Goal: Task Accomplishment & Management: Manage account settings

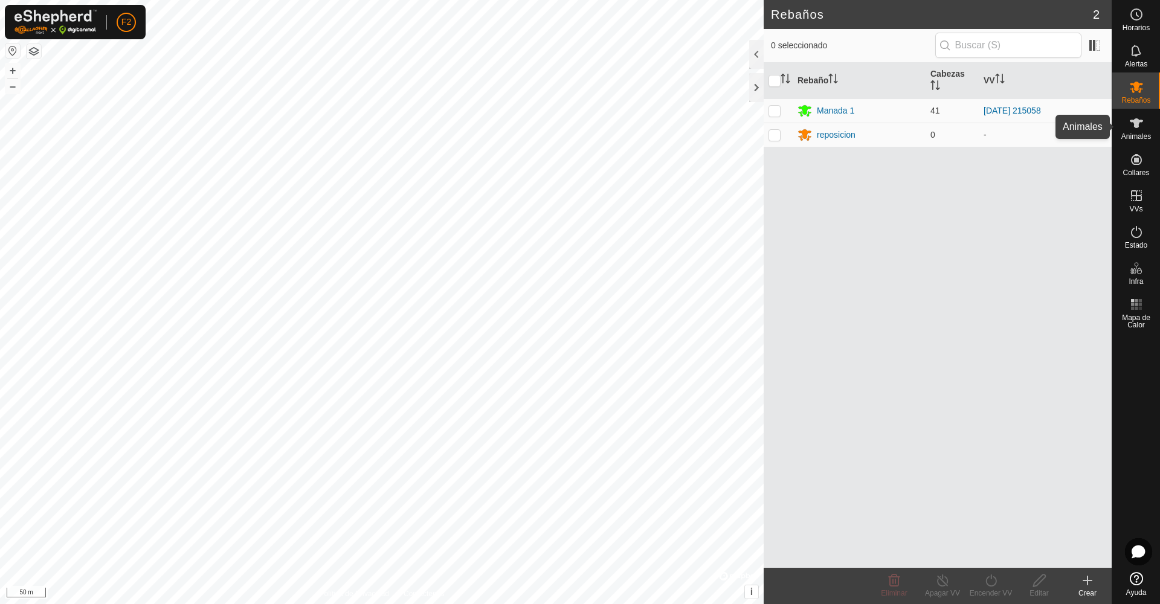
click at [1133, 130] on es-animals-svg-icon at bounding box center [1136, 123] width 22 height 19
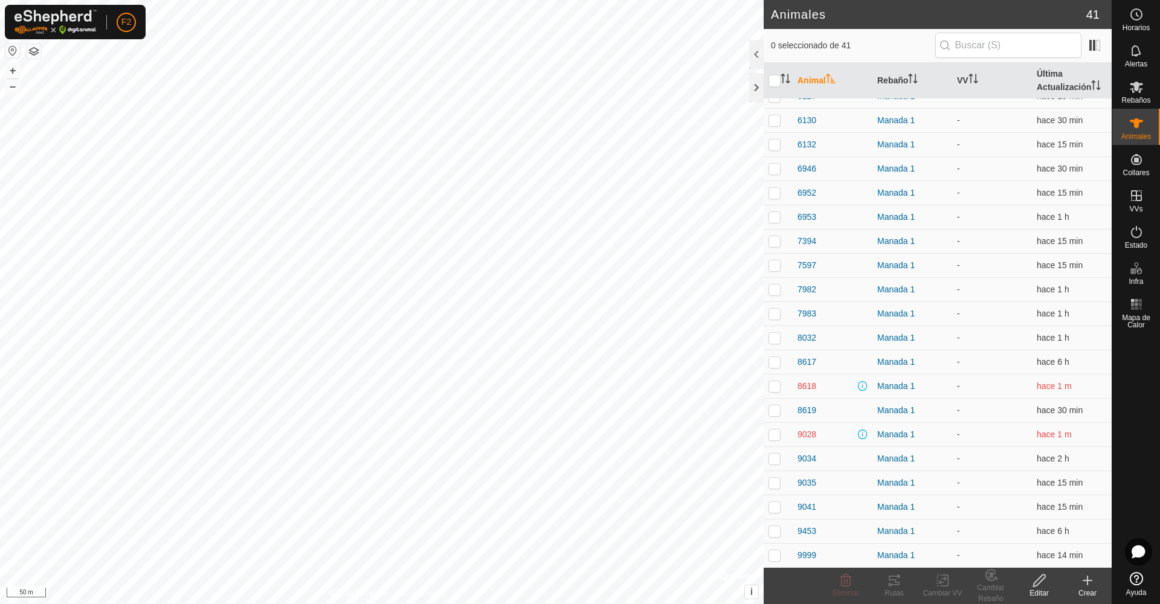
scroll to position [537, 0]
click at [863, 433] on span at bounding box center [863, 434] width 10 height 10
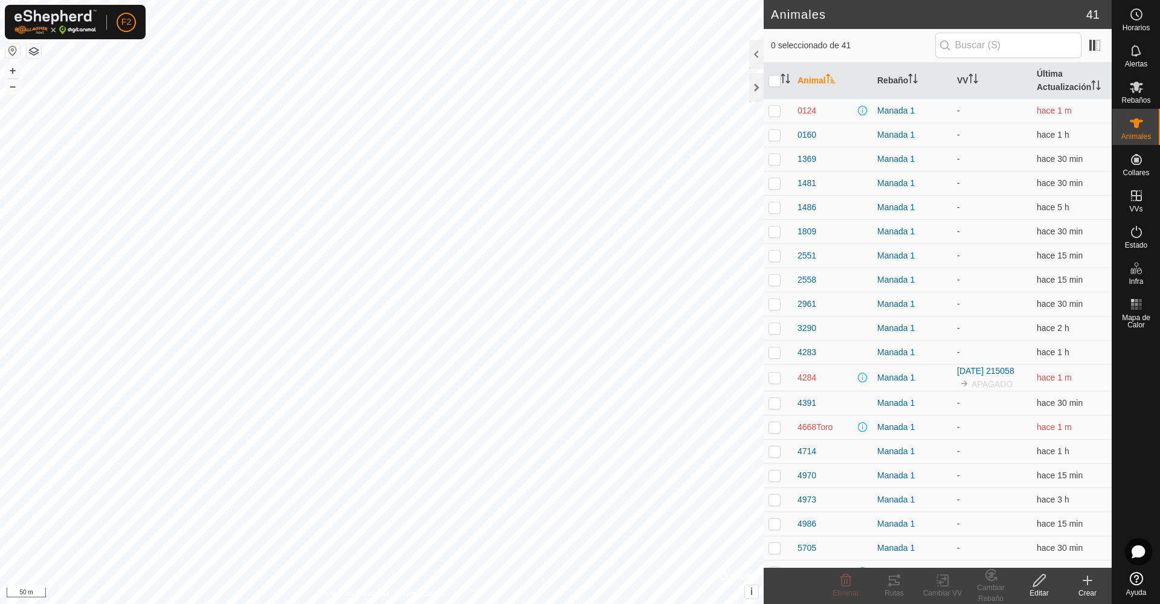
scroll to position [0, 0]
click at [831, 80] on icon "Activar para ordenar" at bounding box center [831, 79] width 10 height 10
click at [961, 83] on th "VV" at bounding box center [992, 81] width 80 height 36
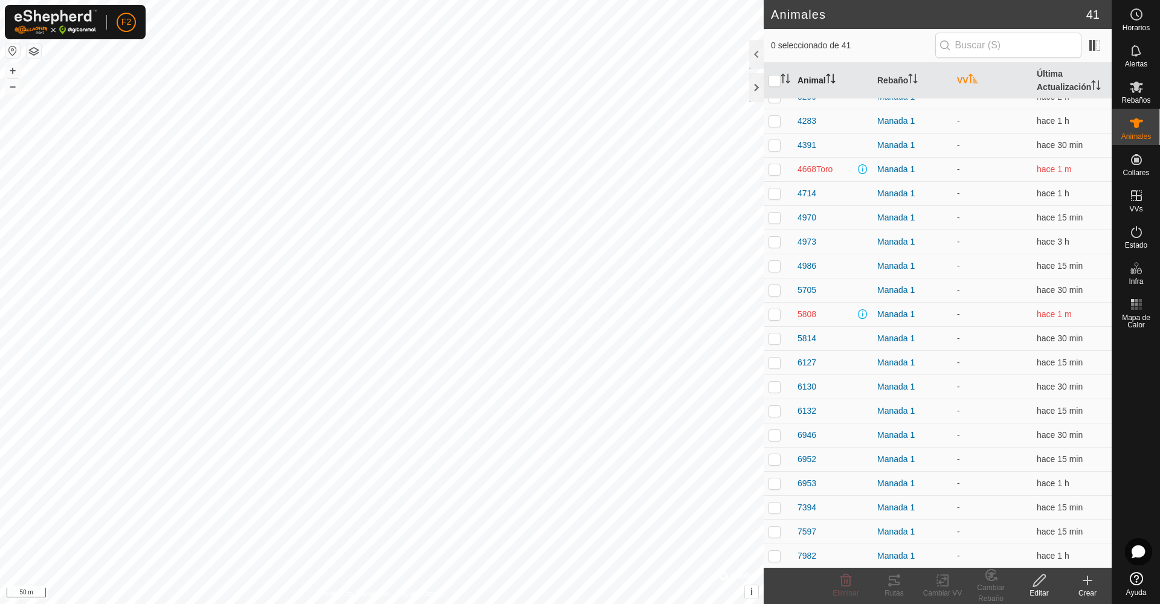
scroll to position [43, 0]
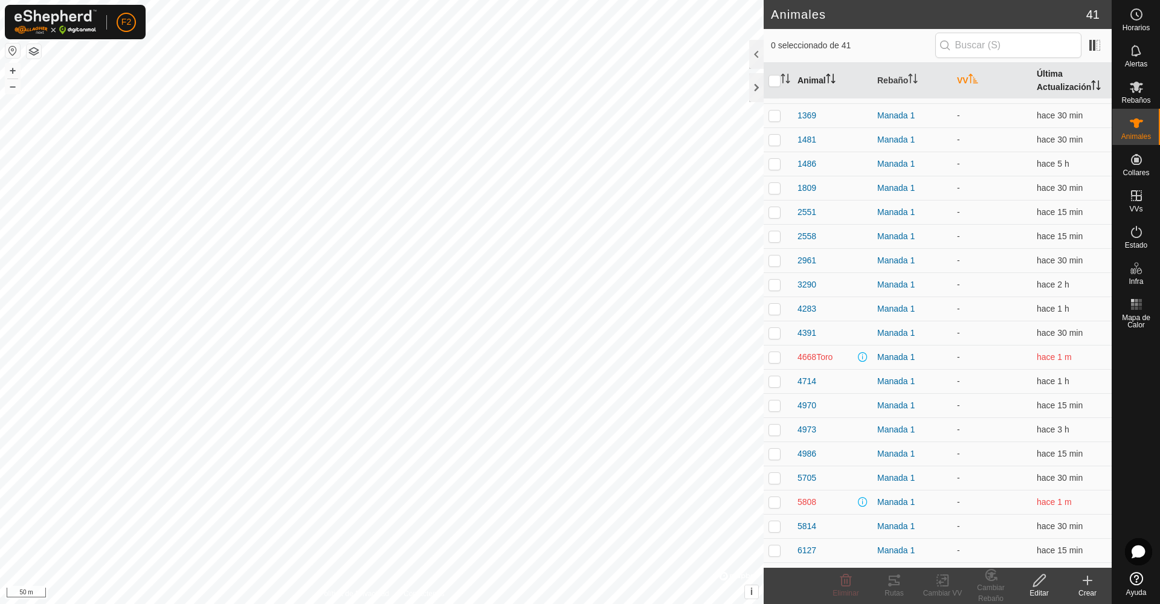
click at [1061, 83] on th "Última Actualización" at bounding box center [1072, 81] width 80 height 36
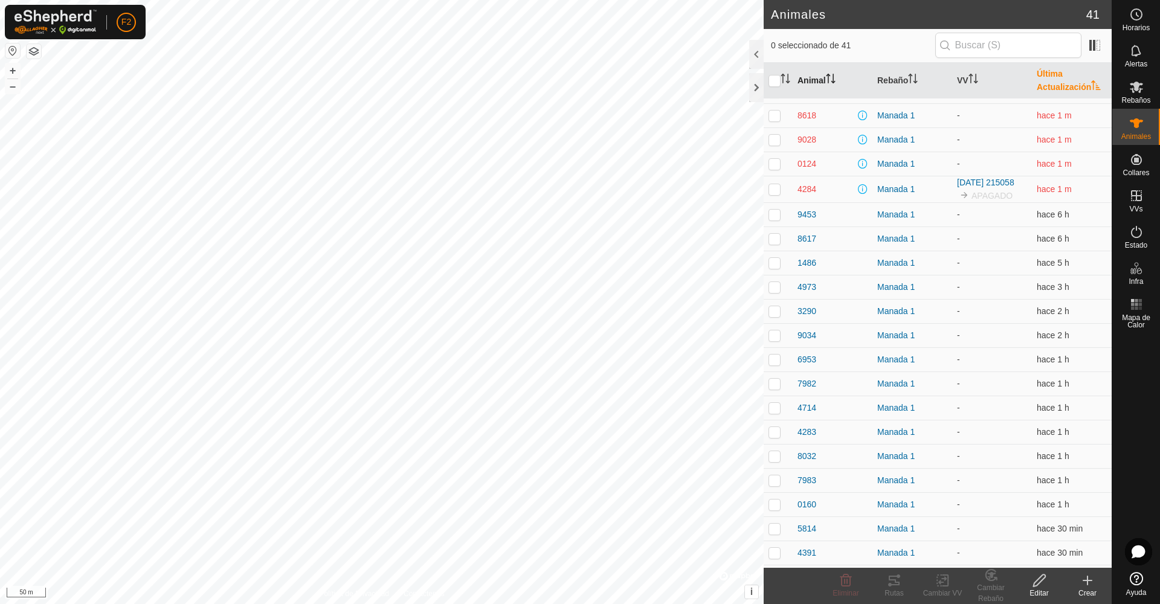
scroll to position [0, 0]
checkbox input "true"
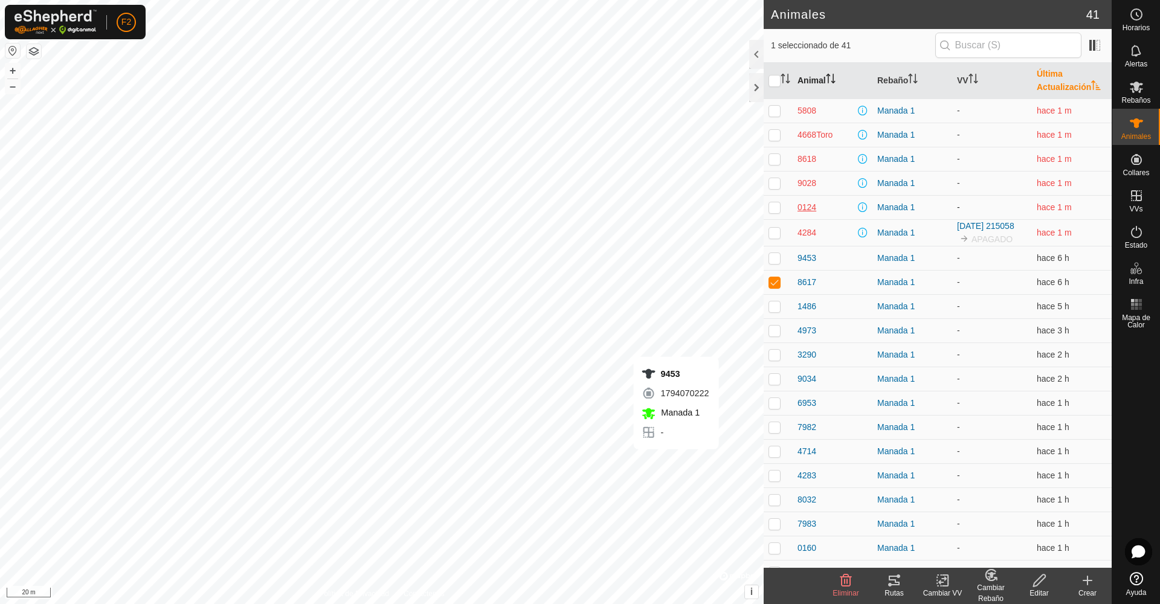
checkbox input "true"
checkbox input "false"
checkbox input "true"
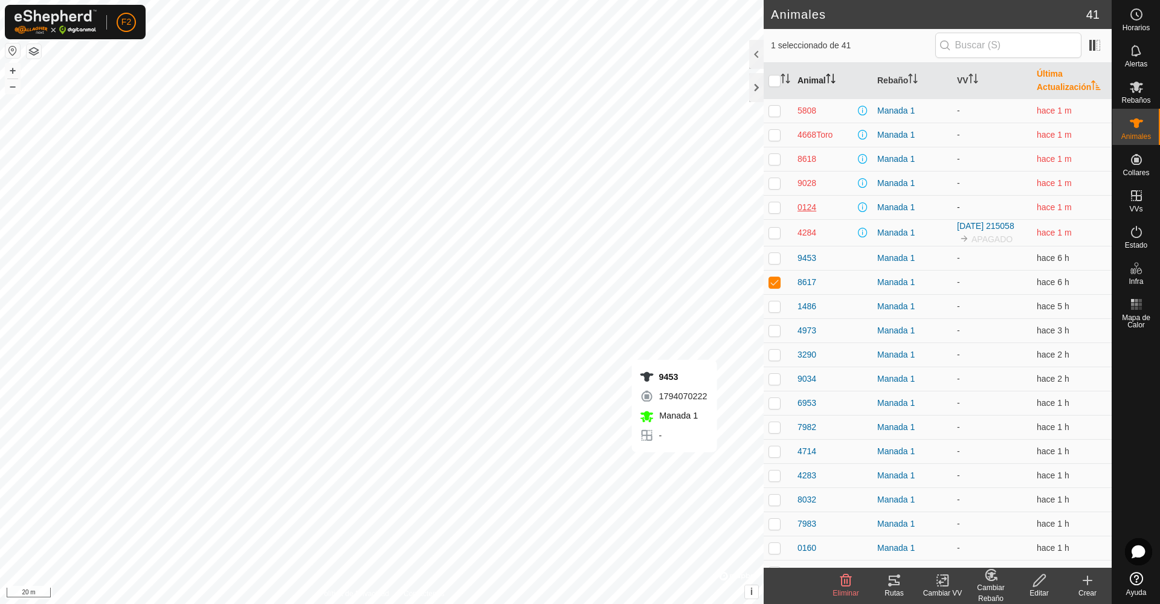
checkbox input "false"
click at [807, 79] on th "Animal" at bounding box center [833, 81] width 80 height 36
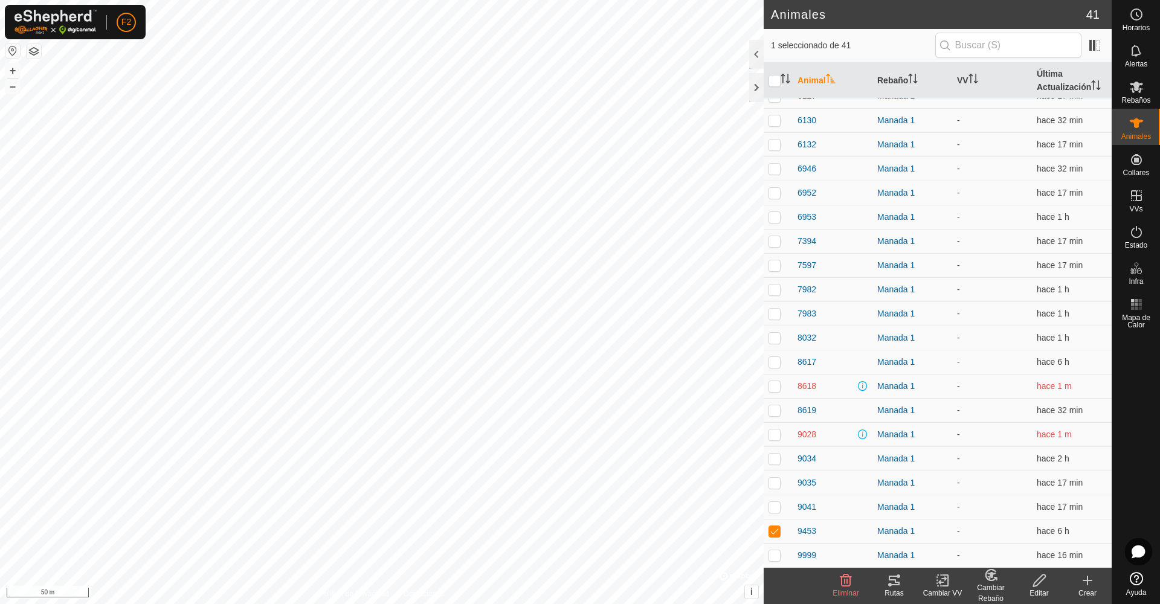
scroll to position [537, 0]
checkbox input "false"
checkbox input "true"
checkbox input "false"
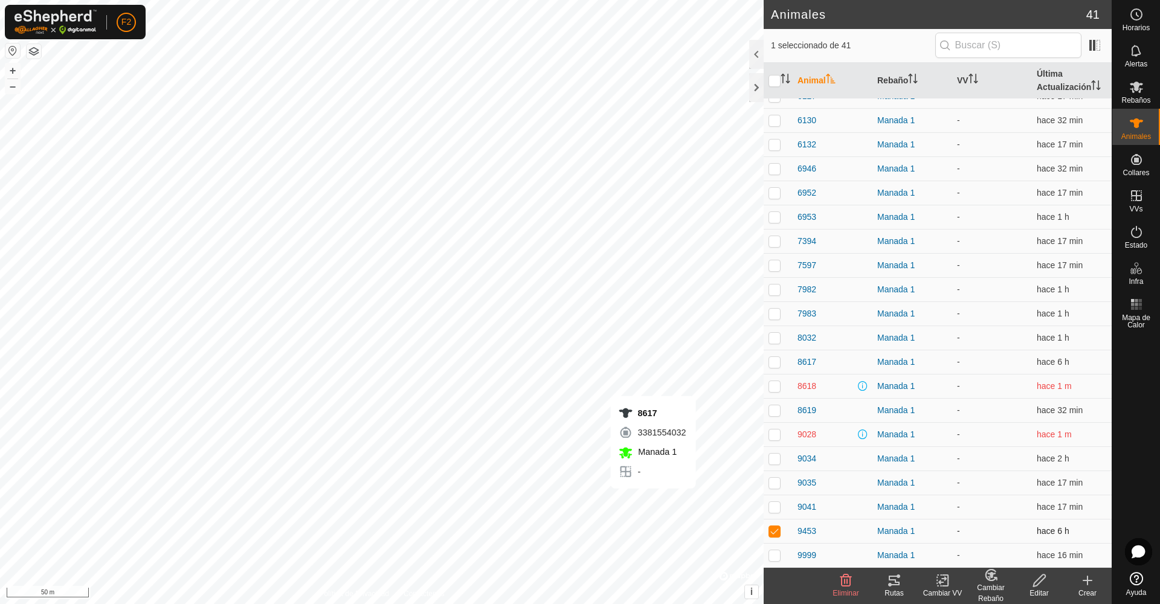
checkbox input "false"
checkbox input "true"
checkbox input "false"
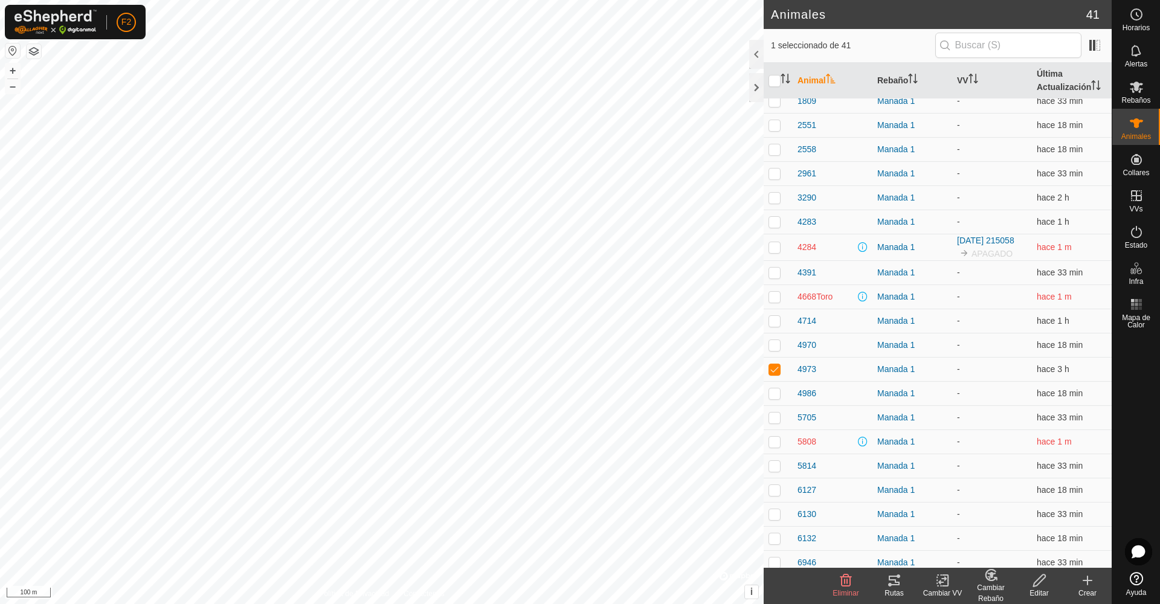
scroll to position [141, 0]
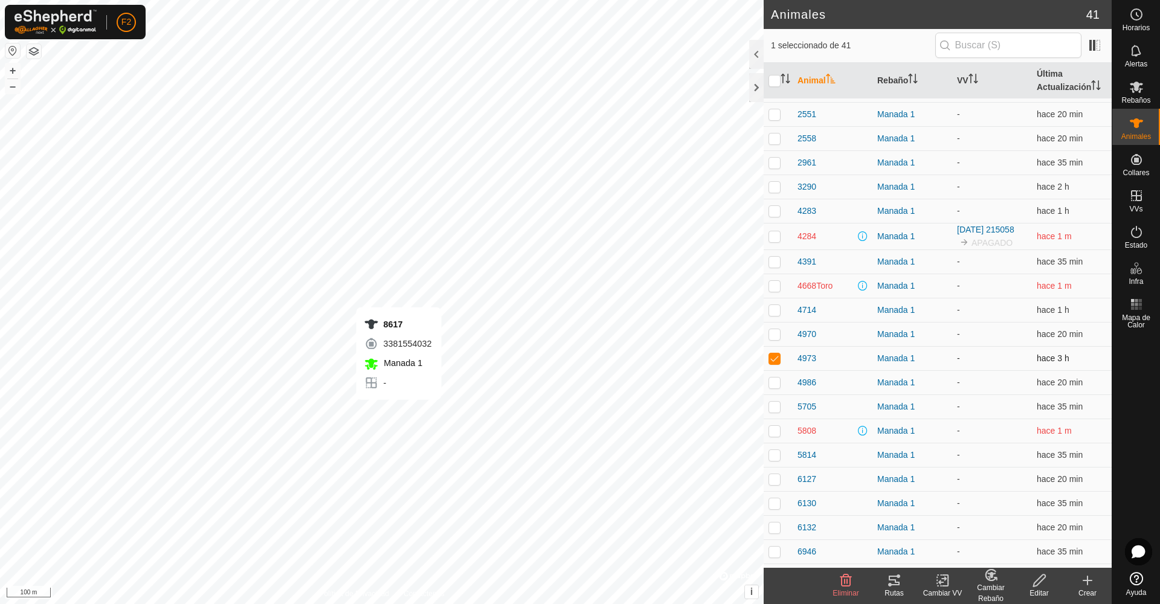
checkbox input "false"
checkbox input "true"
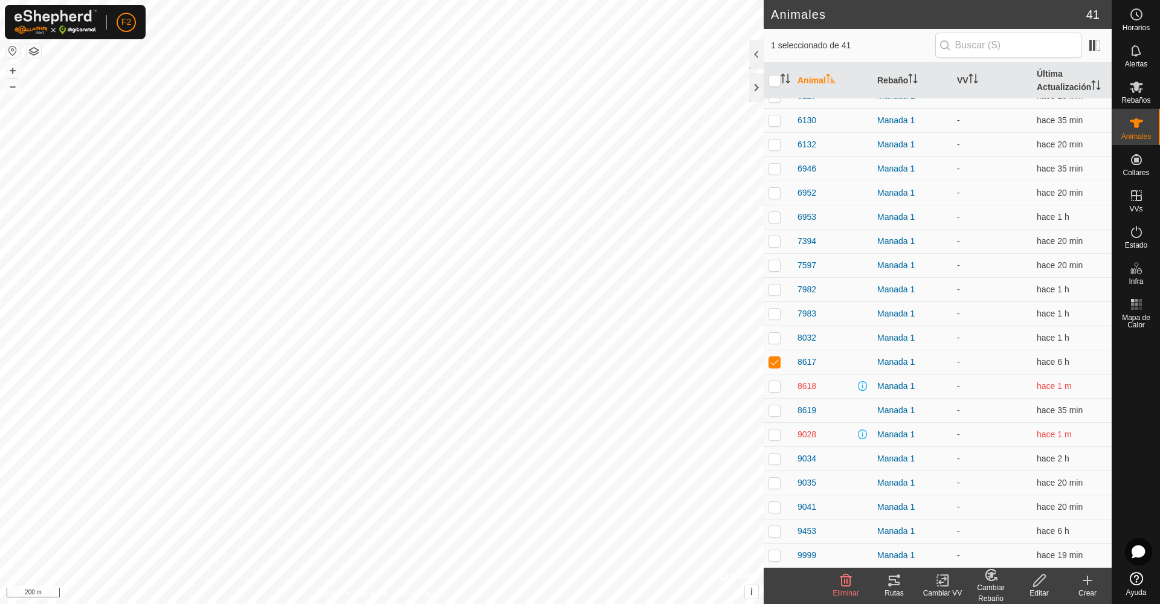
scroll to position [537, 0]
click at [773, 530] on p-checkbox at bounding box center [774, 531] width 12 height 10
checkbox input "true"
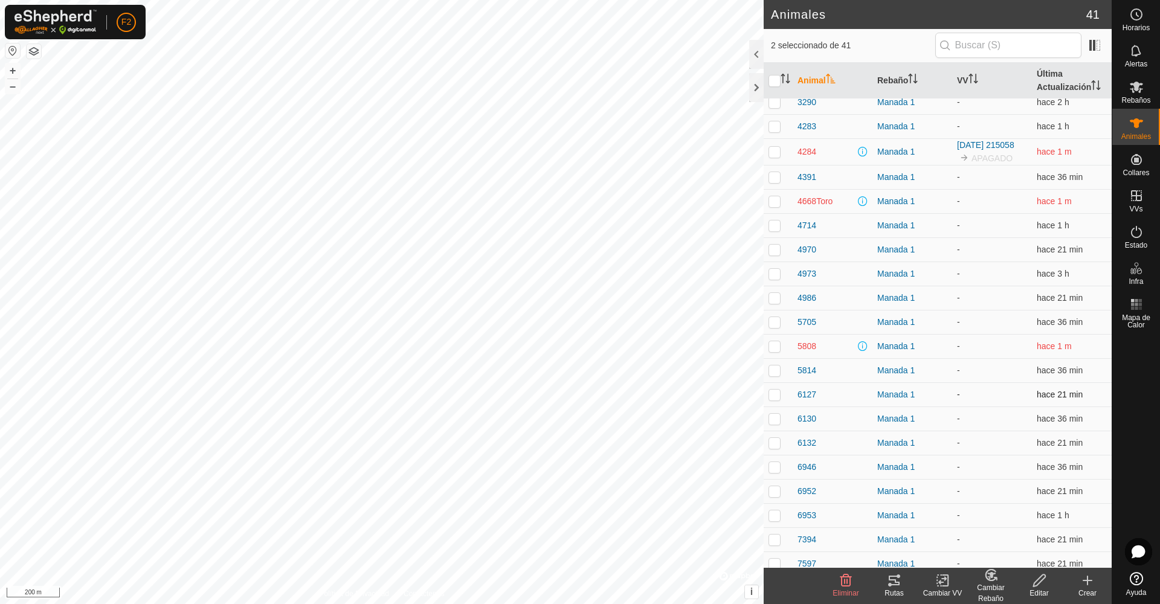
scroll to position [218, 0]
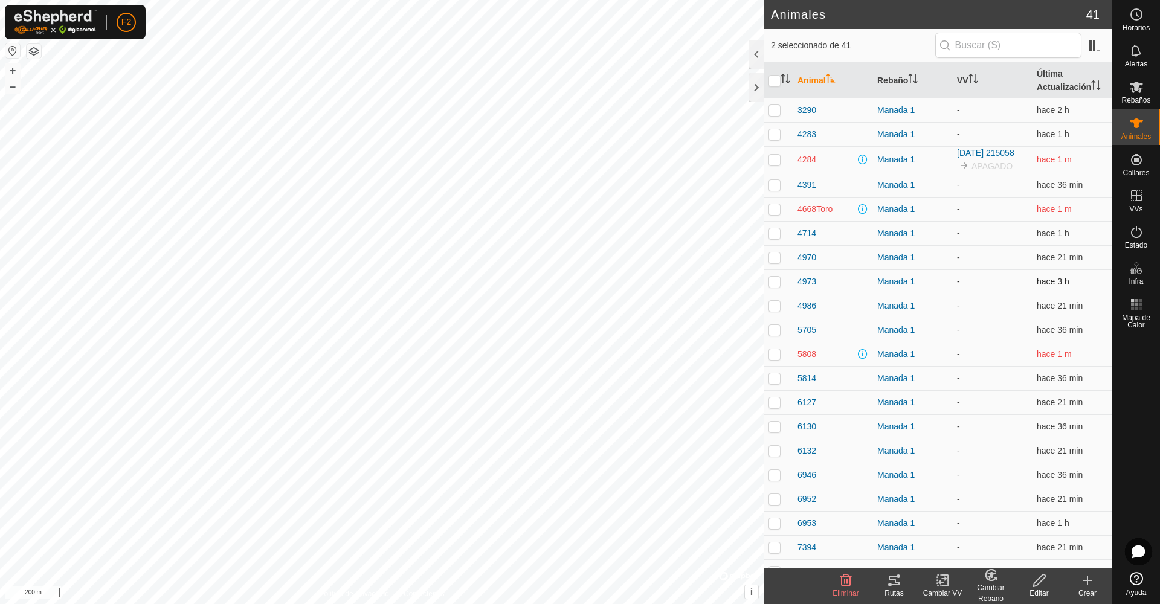
click at [774, 286] on p-checkbox at bounding box center [774, 282] width 12 height 10
checkbox input "true"
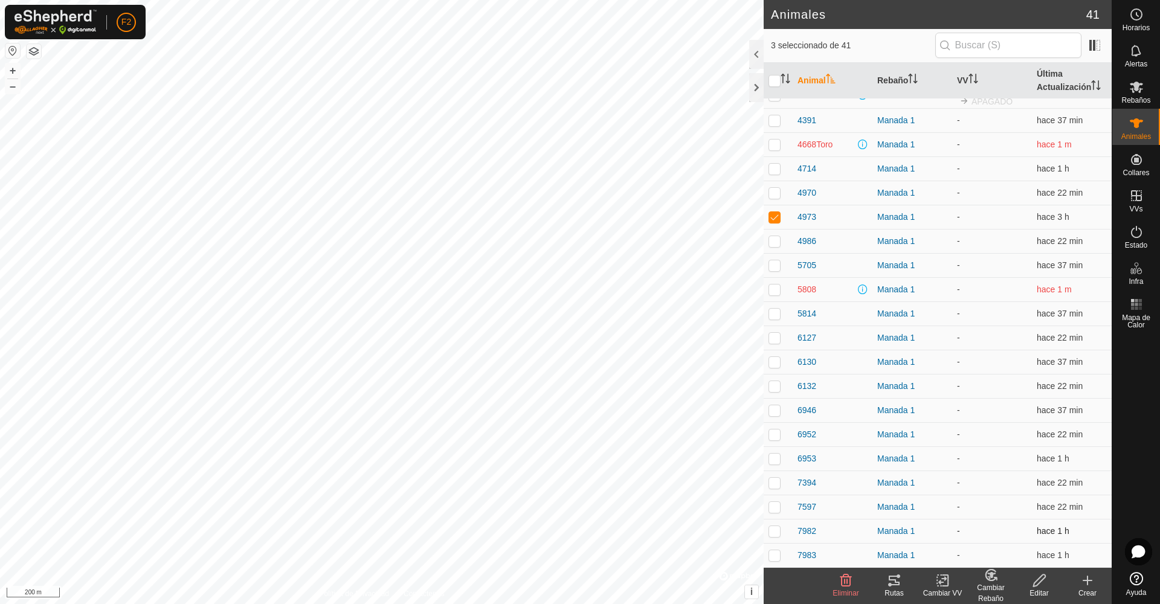
scroll to position [281, 0]
click at [1138, 234] on icon at bounding box center [1136, 232] width 14 height 14
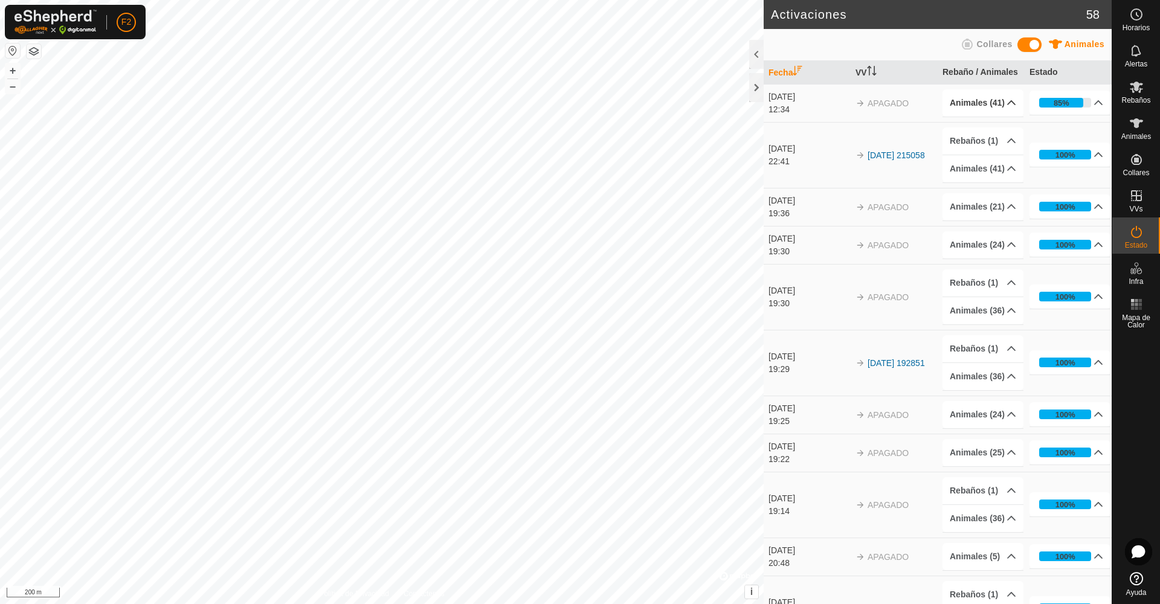
click at [1014, 103] on p-accordion-header "Animales (41)" at bounding box center [982, 102] width 81 height 27
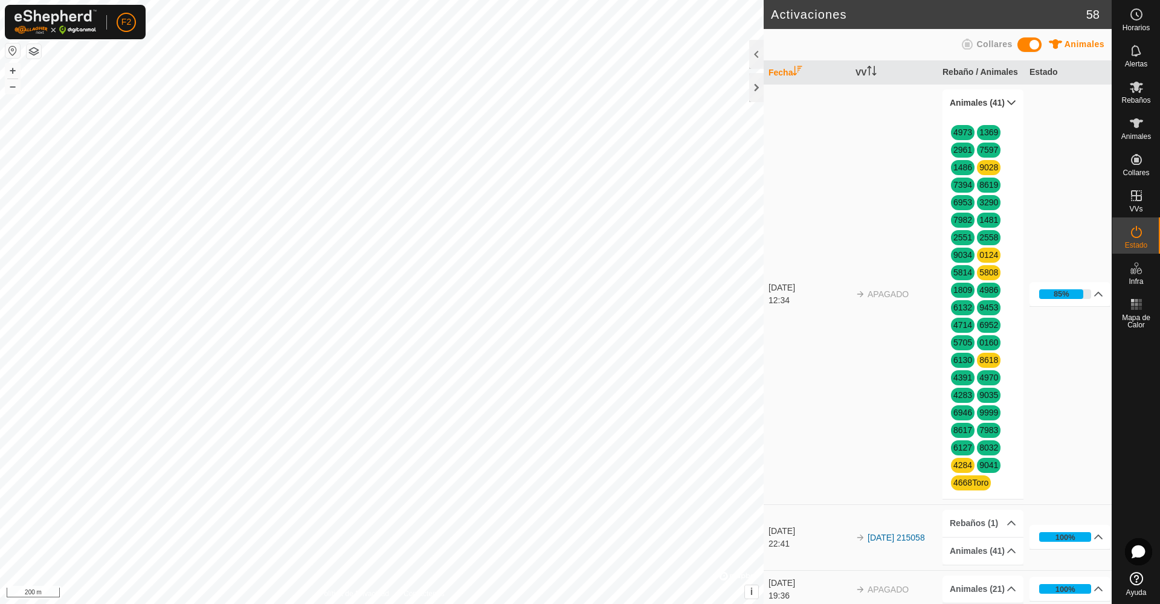
click at [1013, 102] on p-accordion-header "Animales (41)" at bounding box center [982, 102] width 81 height 27
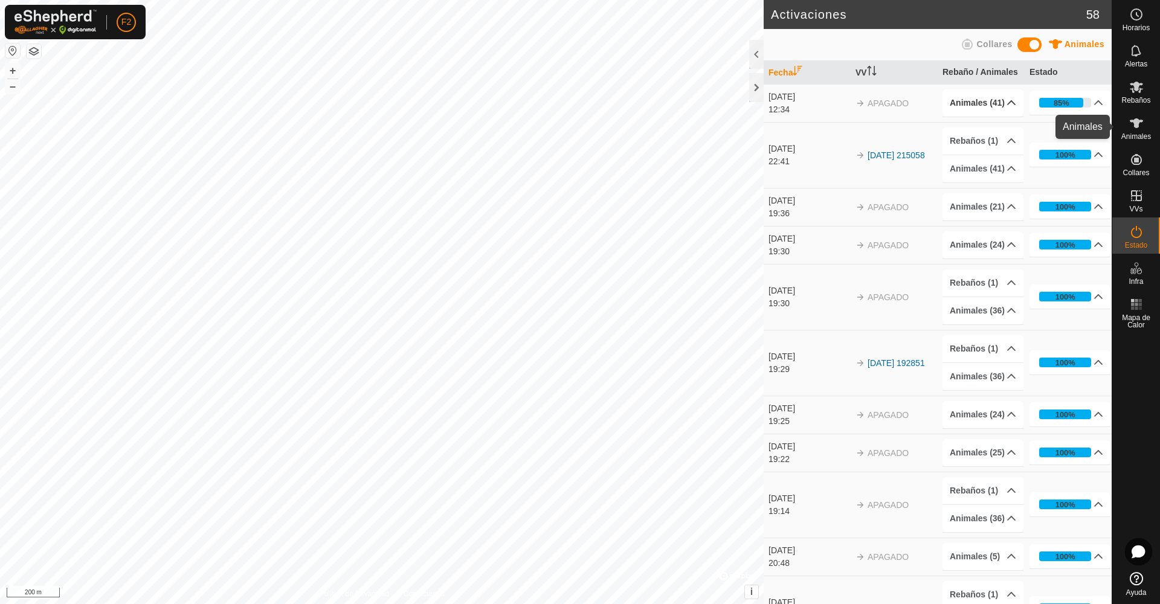
click at [1136, 126] on icon at bounding box center [1136, 123] width 13 height 10
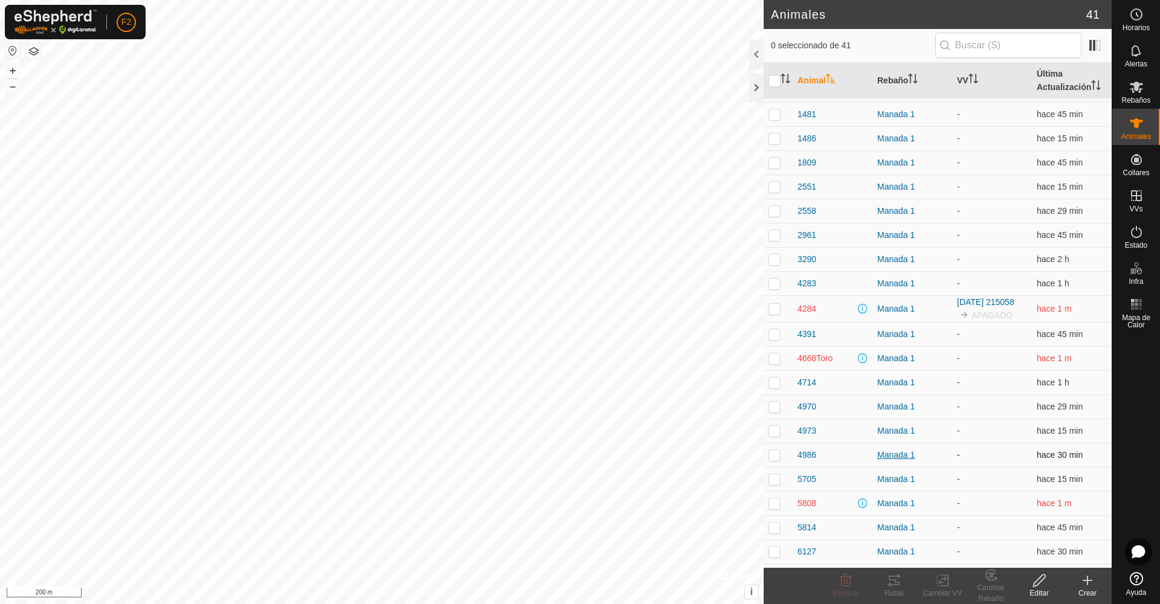
scroll to position [69, 0]
click at [816, 364] on span "4668Toro" at bounding box center [814, 358] width 35 height 13
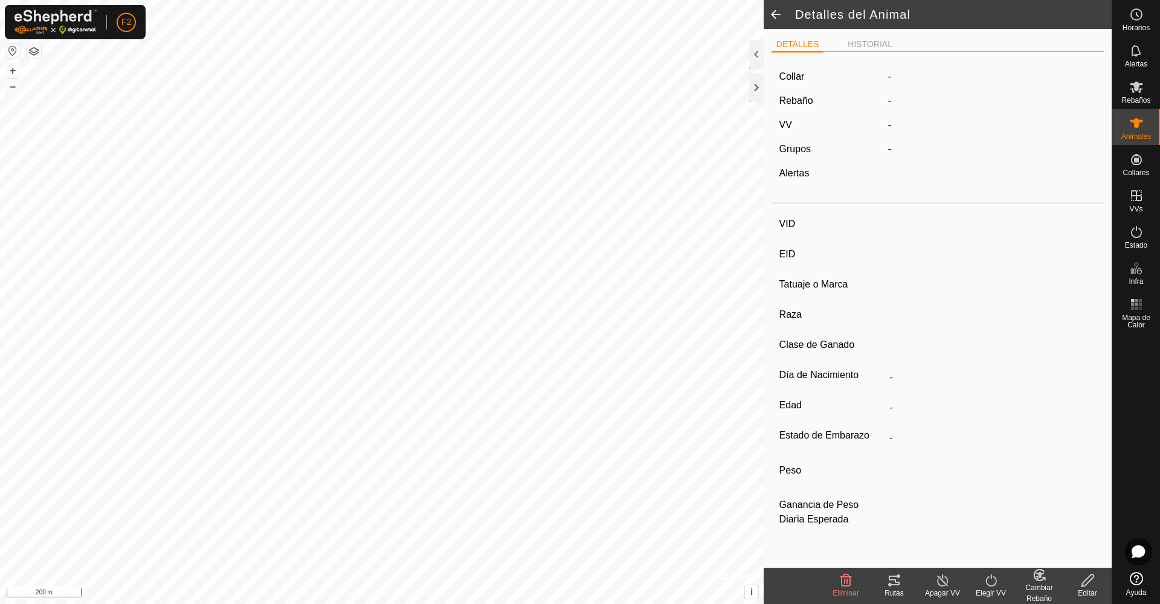
type input "4668Toro"
type input "-"
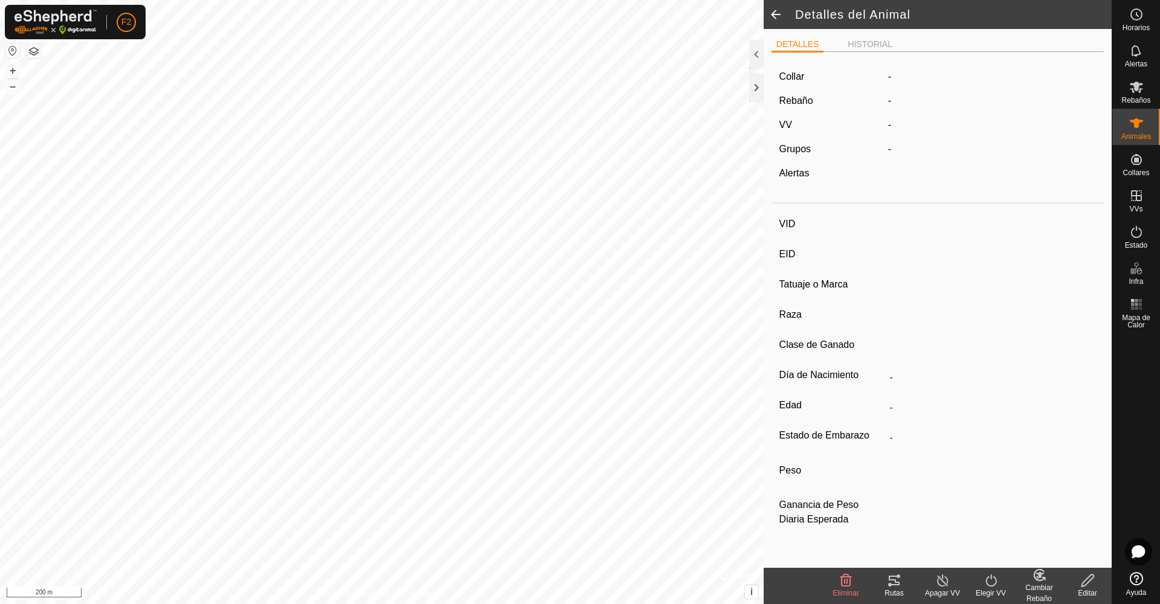
type input "0 kg"
type input "-"
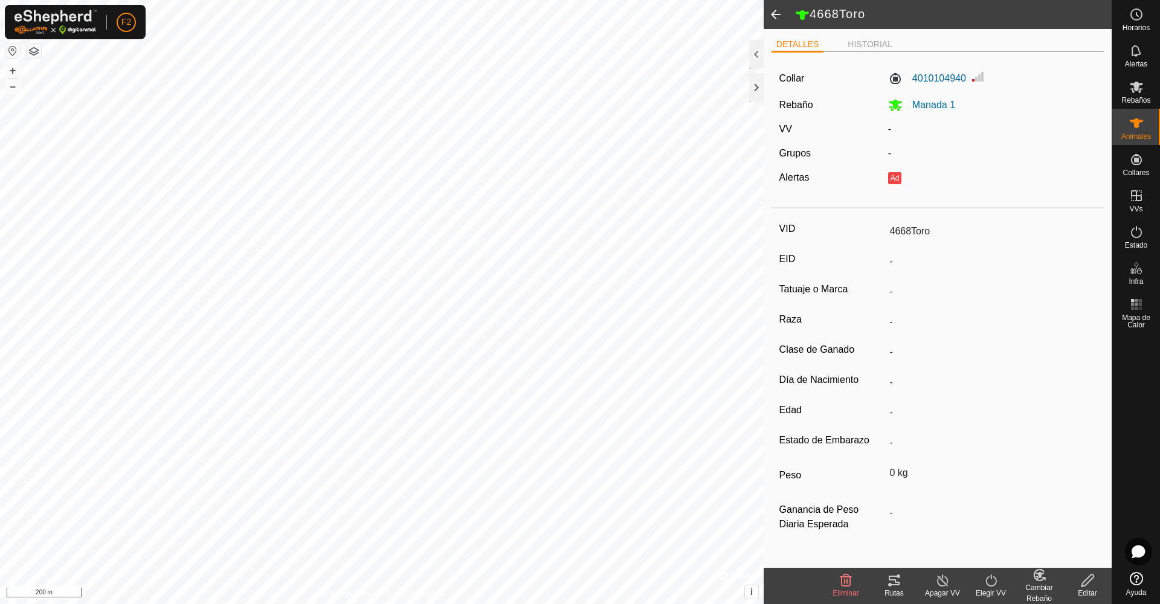
click at [773, 14] on span at bounding box center [776, 14] width 24 height 29
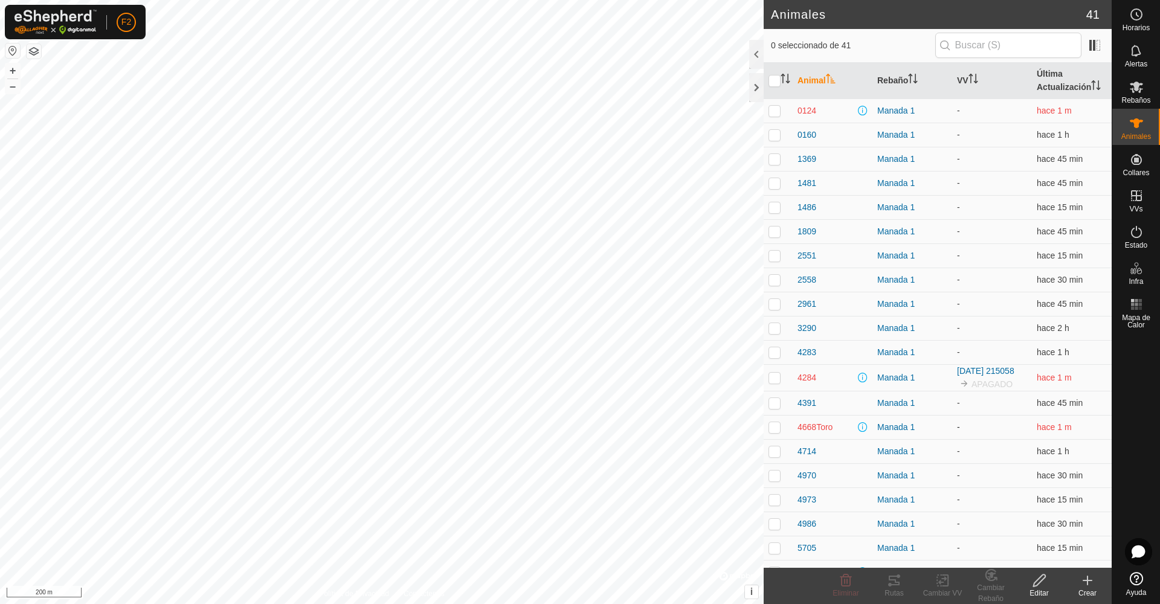
click at [780, 432] on p-checkbox at bounding box center [774, 427] width 12 height 10
click at [770, 432] on p-checkbox at bounding box center [774, 427] width 12 height 10
checkbox input "false"
